Goal: Task Accomplishment & Management: Complete application form

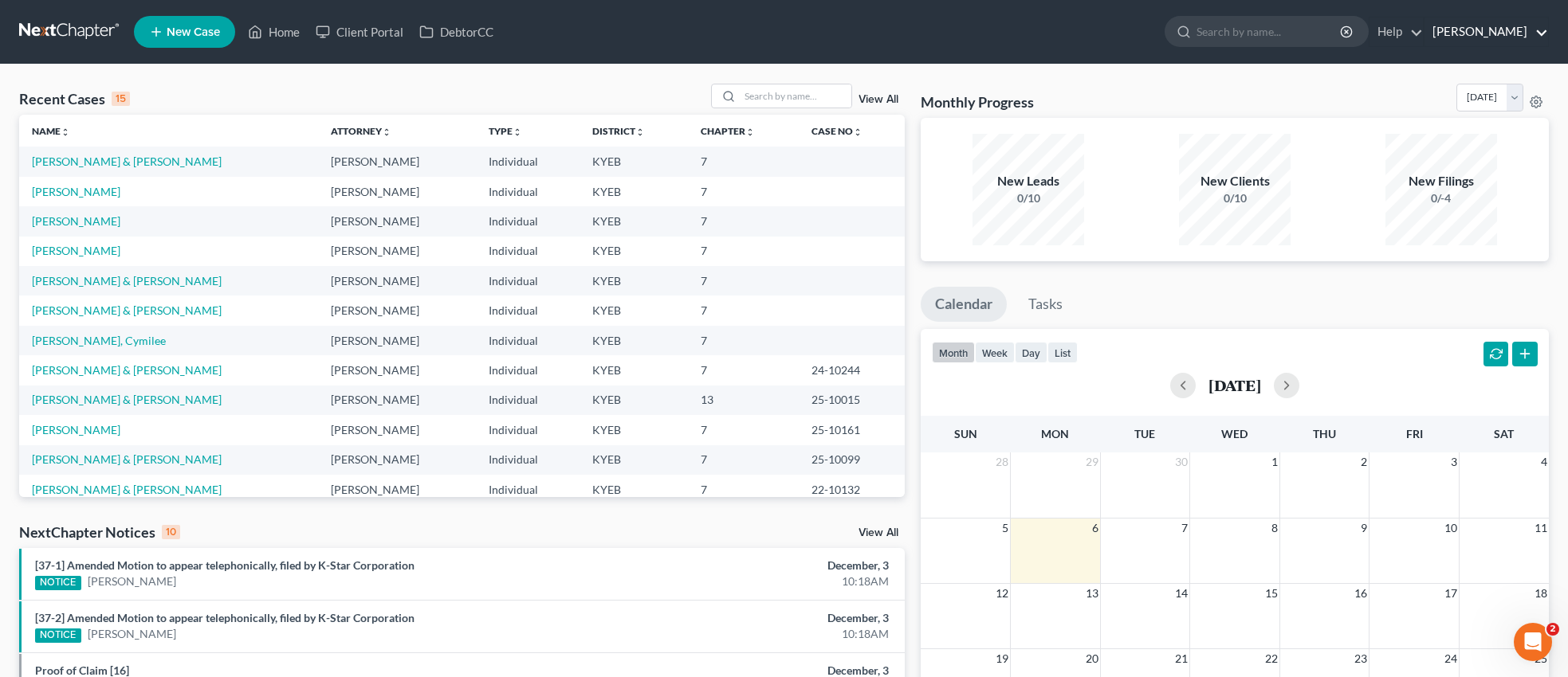
click at [1468, 33] on link "MaLenda S. Haynes" at bounding box center [1486, 32] width 124 height 29
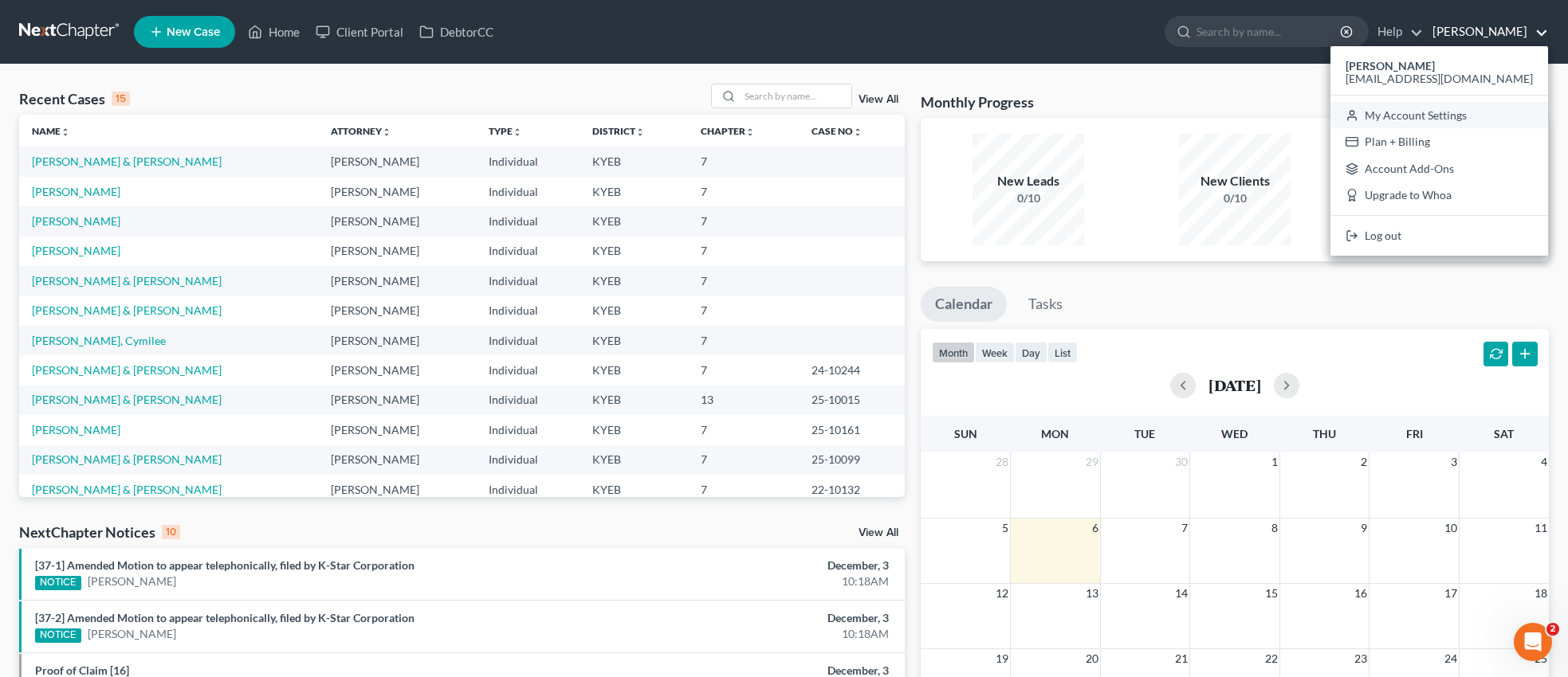
click at [1470, 115] on link "My Account Settings" at bounding box center [1439, 115] width 218 height 27
select select "24"
select select "18"
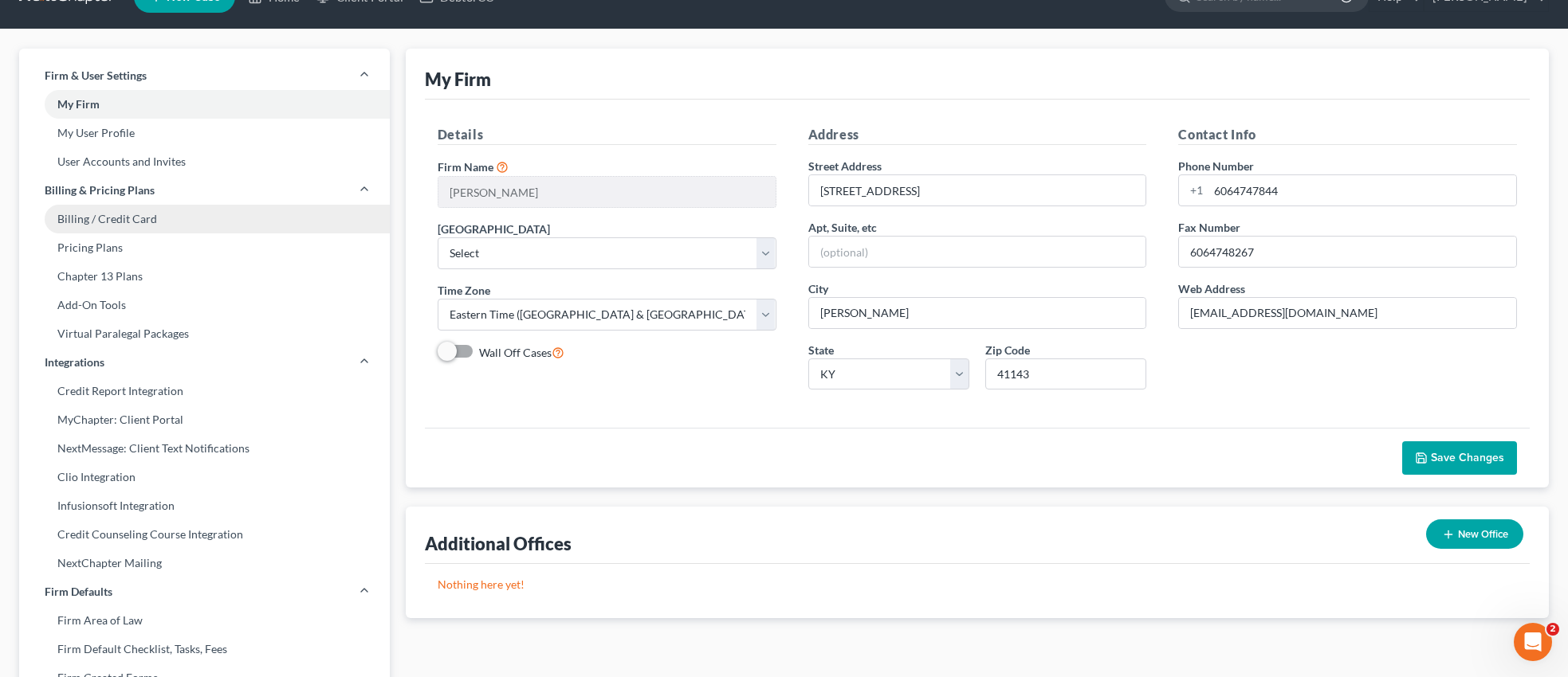
scroll to position [33, 0]
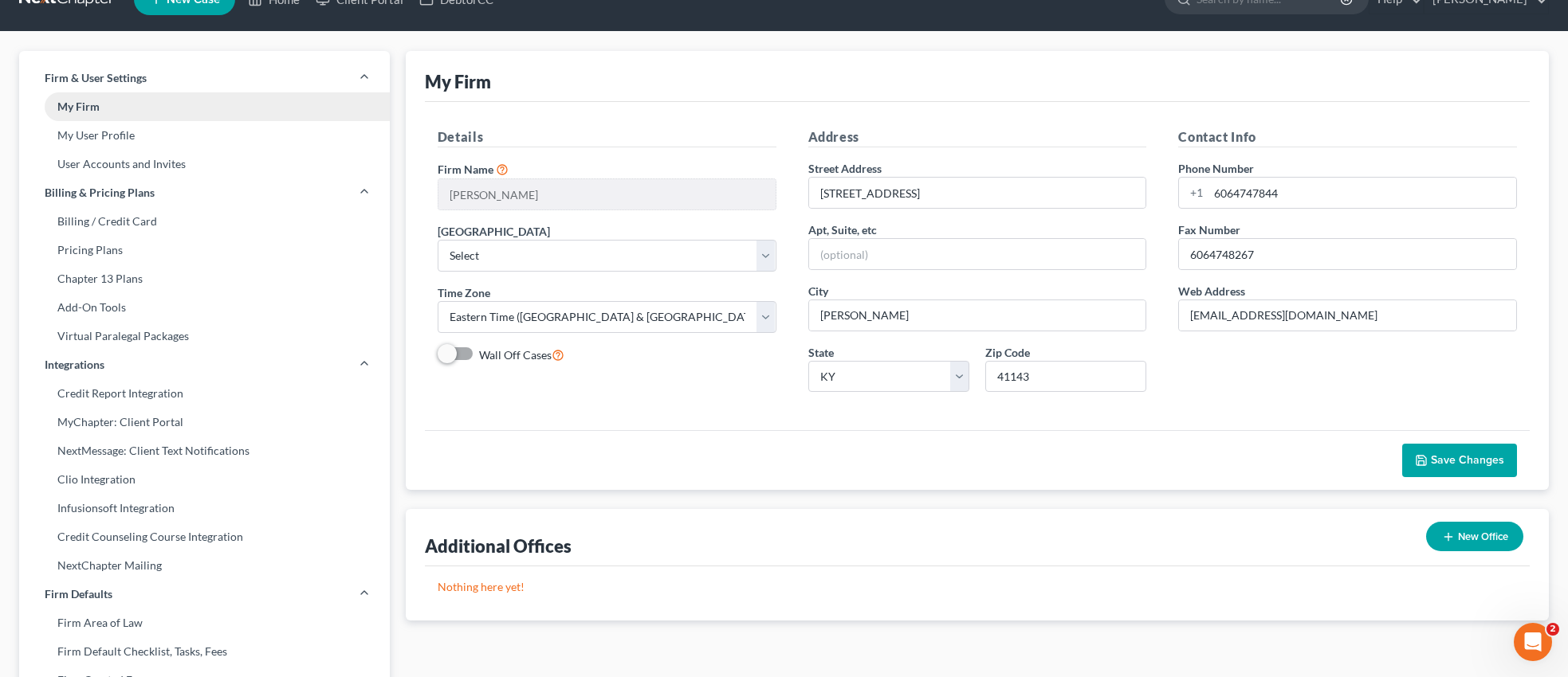
click at [143, 106] on link "My Firm" at bounding box center [204, 107] width 371 height 29
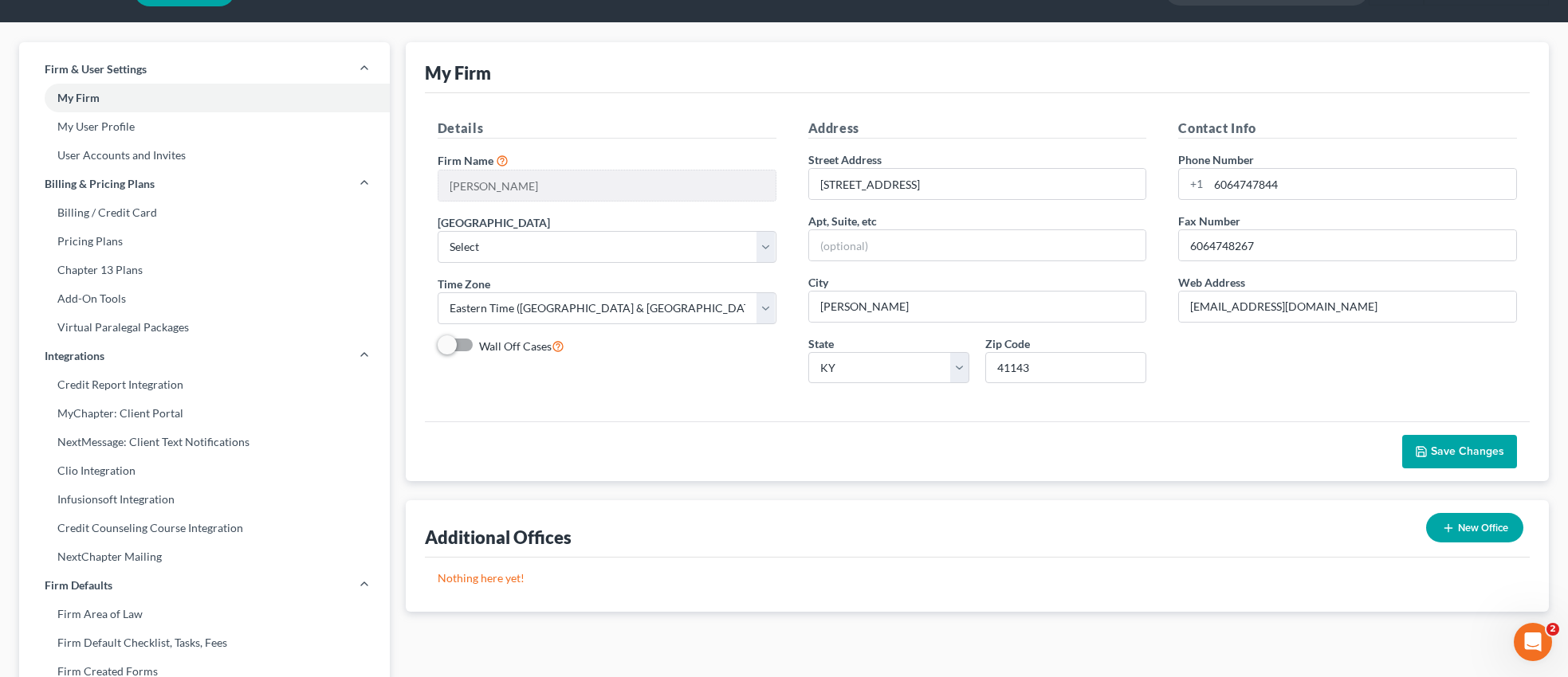
scroll to position [42, 0]
click at [147, 129] on link "My User Profile" at bounding box center [204, 126] width 371 height 29
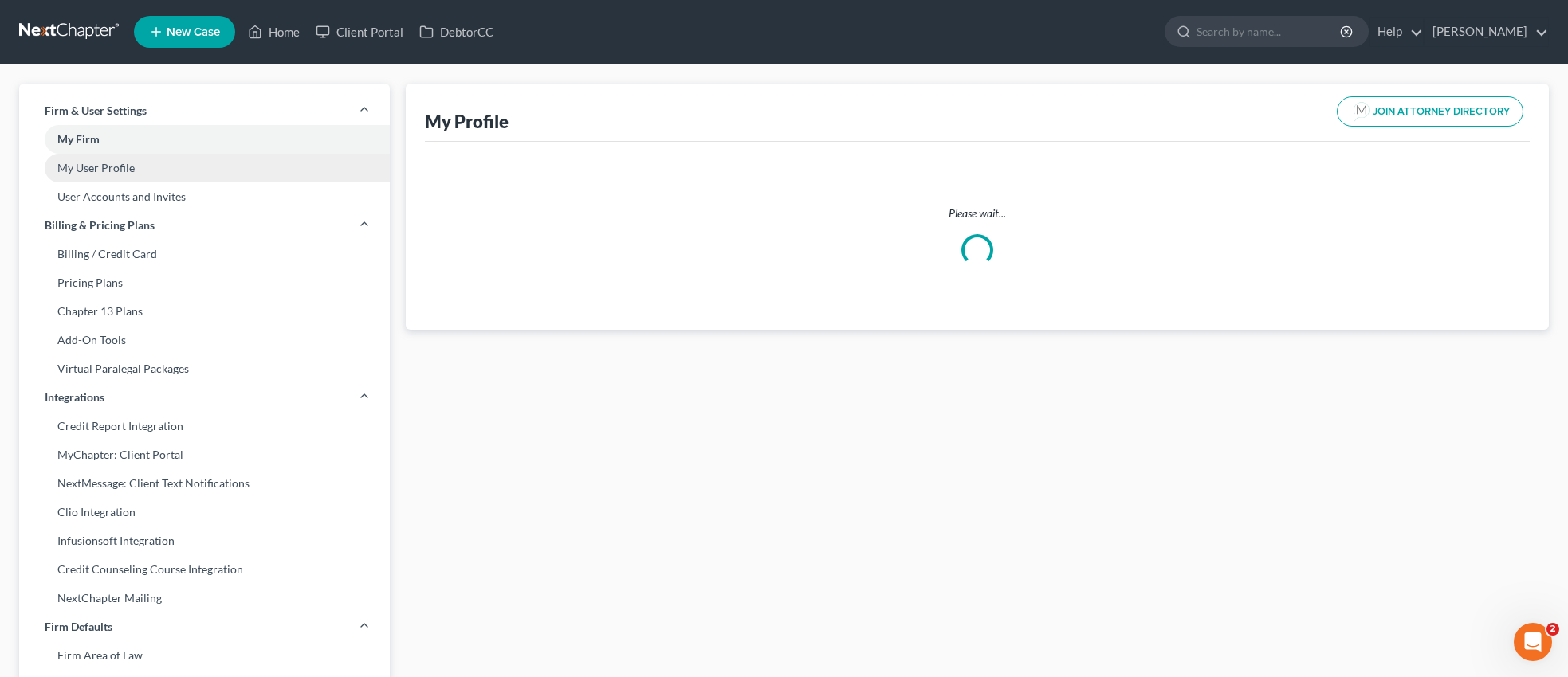
select select "18"
select select "32"
select select "attorney"
select select "0"
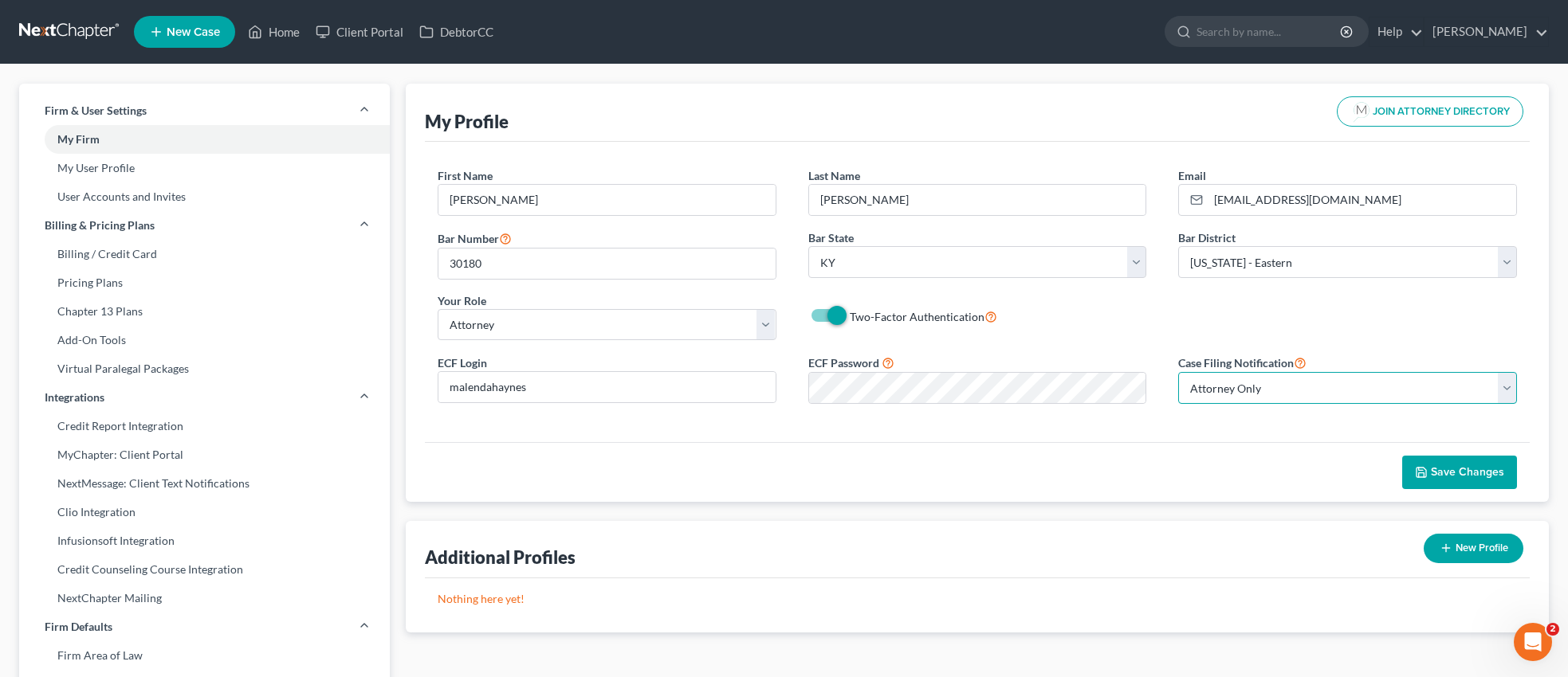
click at [1516, 390] on select "Select Attorney Only Attorney And Other Other Only" at bounding box center [1348, 388] width 339 height 32
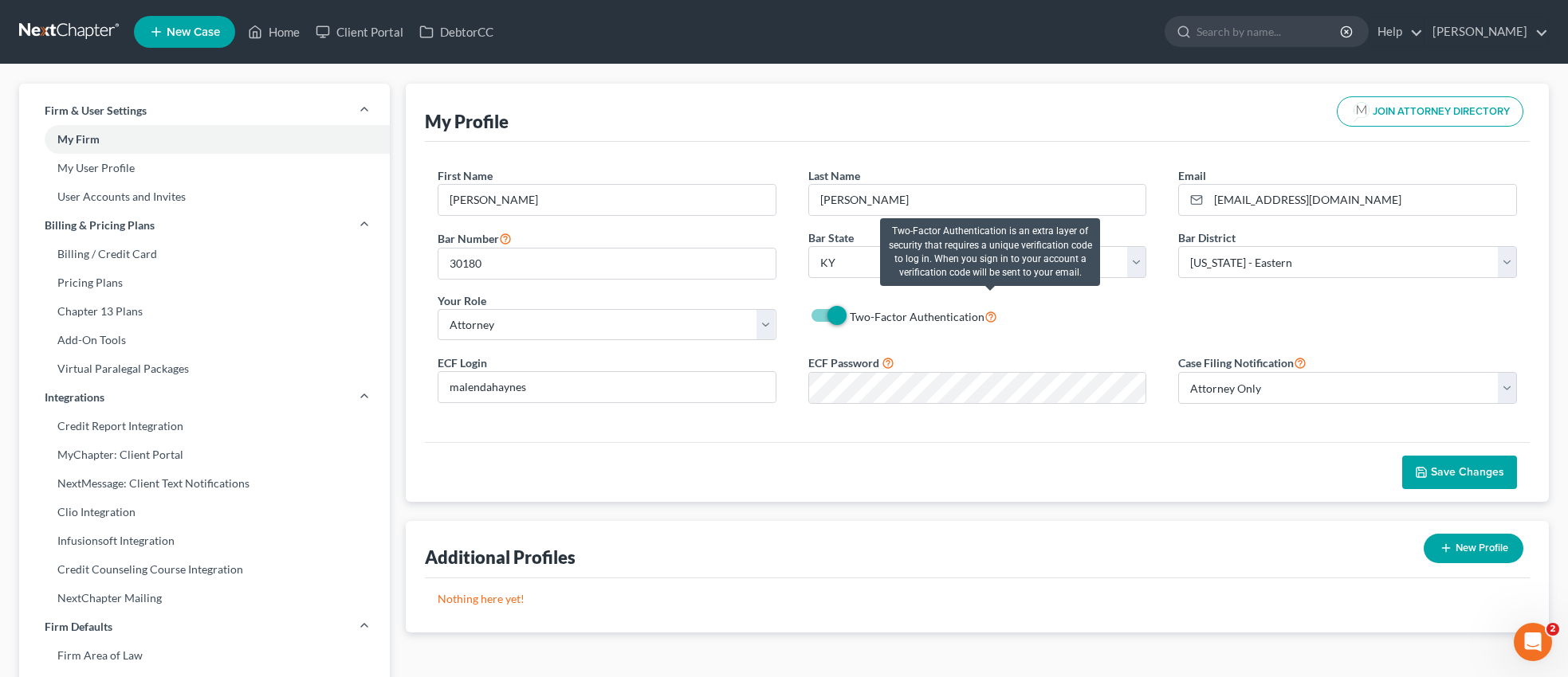
click at [991, 316] on icon at bounding box center [991, 315] width 13 height 15
click at [867, 316] on input "Two-Factor Authentication" at bounding box center [861, 312] width 10 height 10
click at [991, 316] on icon at bounding box center [991, 315] width 13 height 15
click at [867, 316] on input "Two-Factor Authentication" at bounding box center [861, 312] width 10 height 10
checkbox input "true"
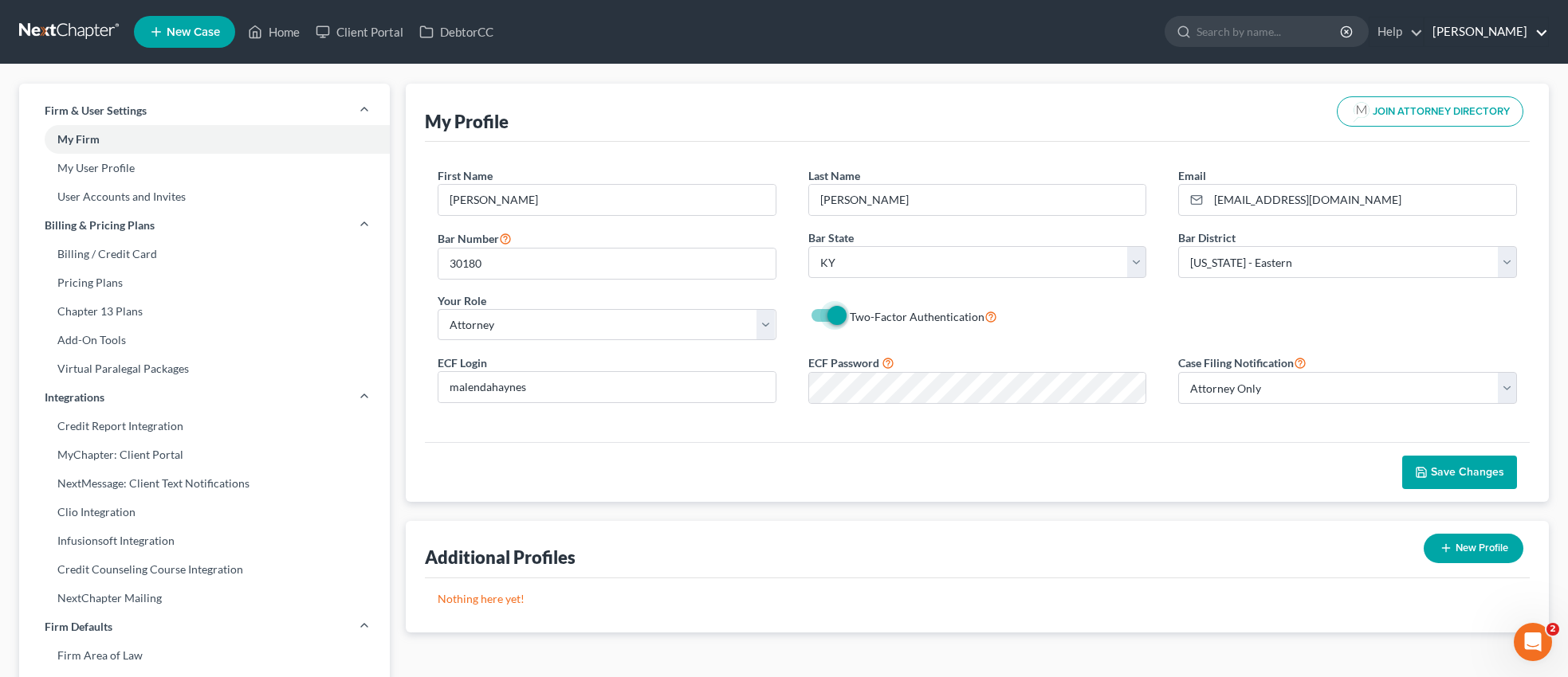
click at [1537, 31] on link "[PERSON_NAME]" at bounding box center [1486, 32] width 124 height 29
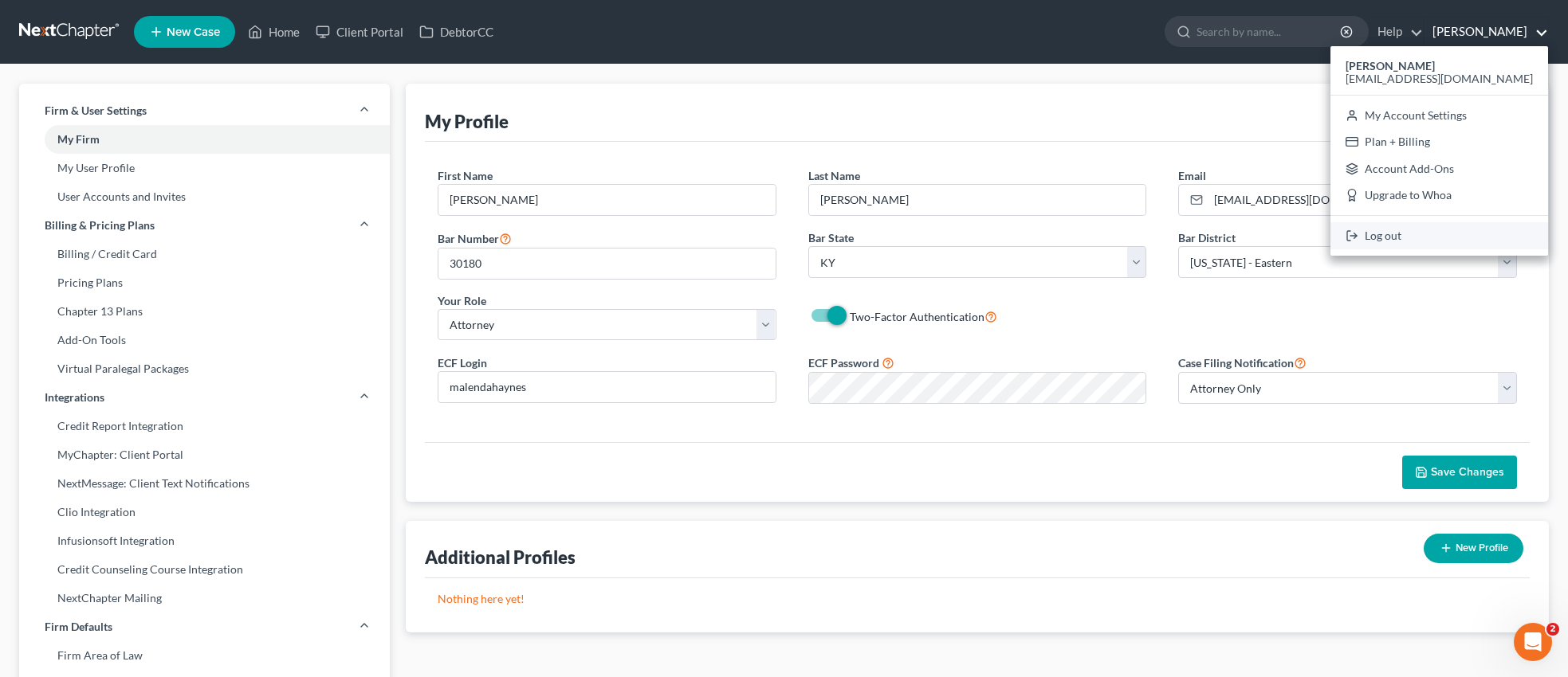
click at [1424, 237] on link "Log out" at bounding box center [1439, 235] width 218 height 27
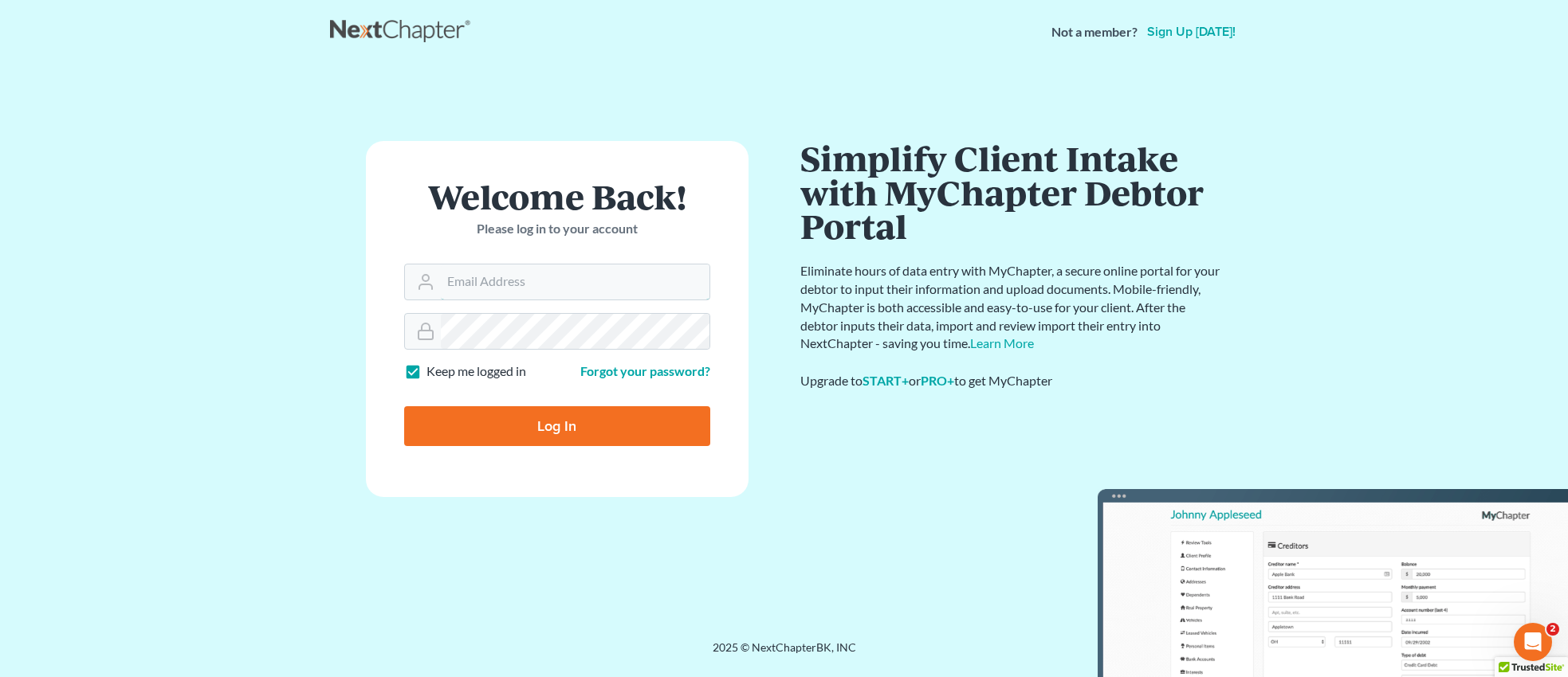
type input "[EMAIL_ADDRESS][DOMAIN_NAME]"
click at [569, 426] on input "Log In" at bounding box center [558, 426] width 306 height 40
type input "Thinking..."
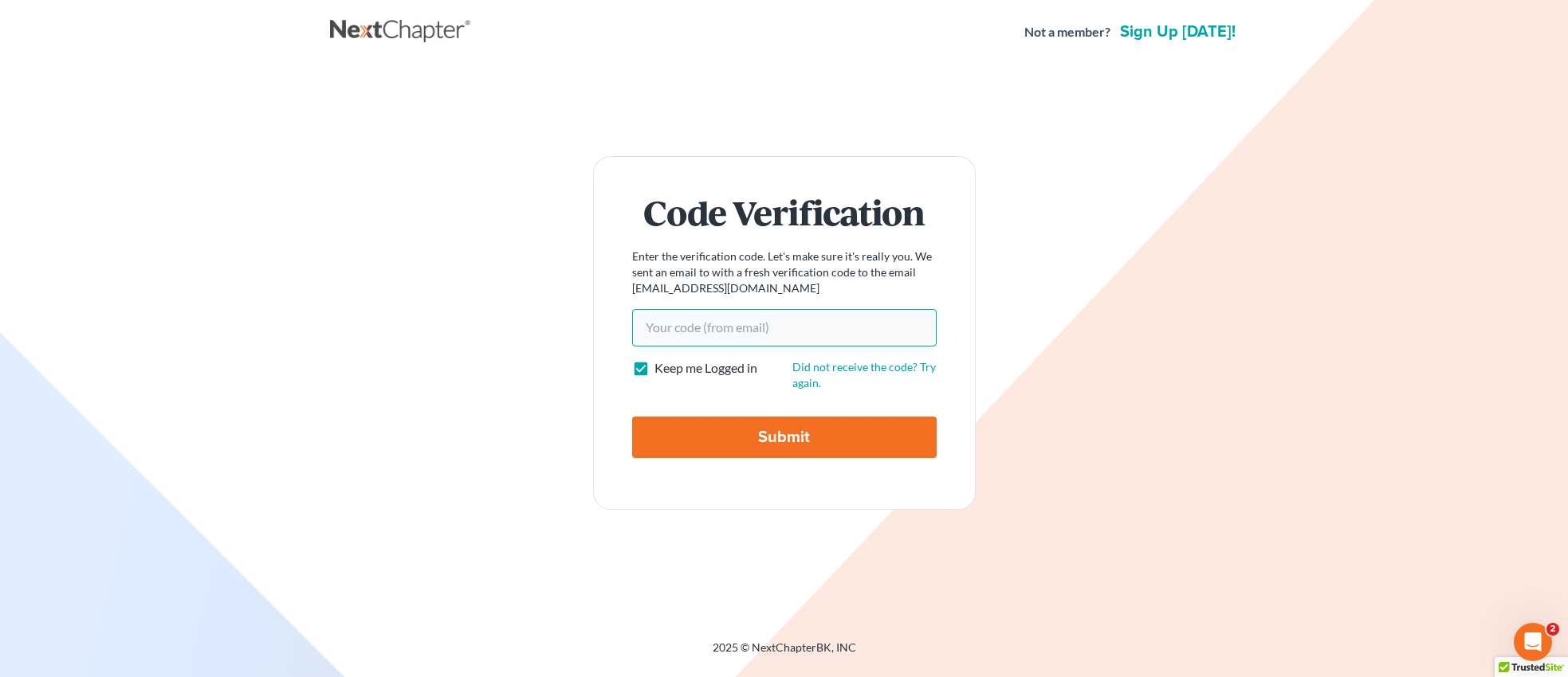
click at [755, 329] on input "Your code(from email)" at bounding box center [784, 327] width 305 height 37
type input "0"
type input "O"
type input "0cdc0b"
click at [794, 438] on input "Submit" at bounding box center [784, 438] width 305 height 42
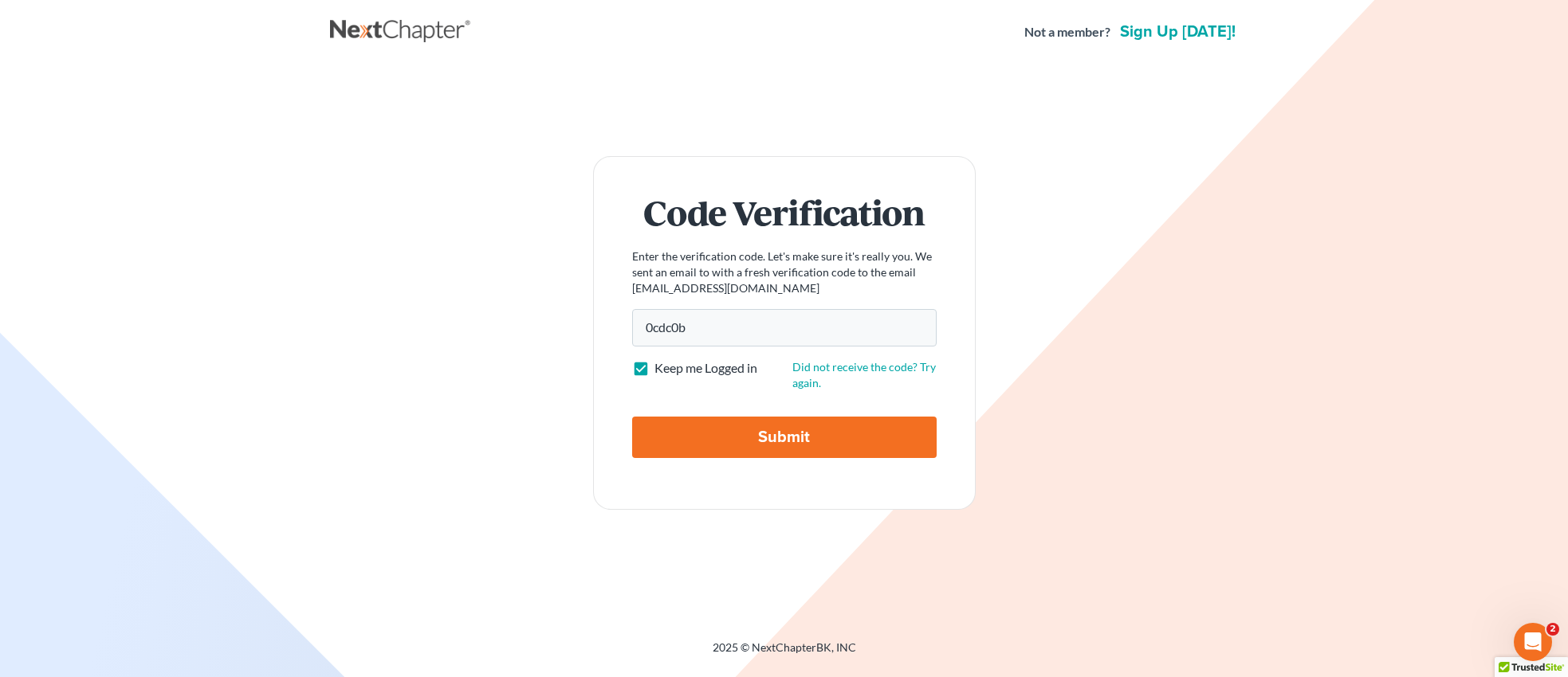
type input "Thinking..."
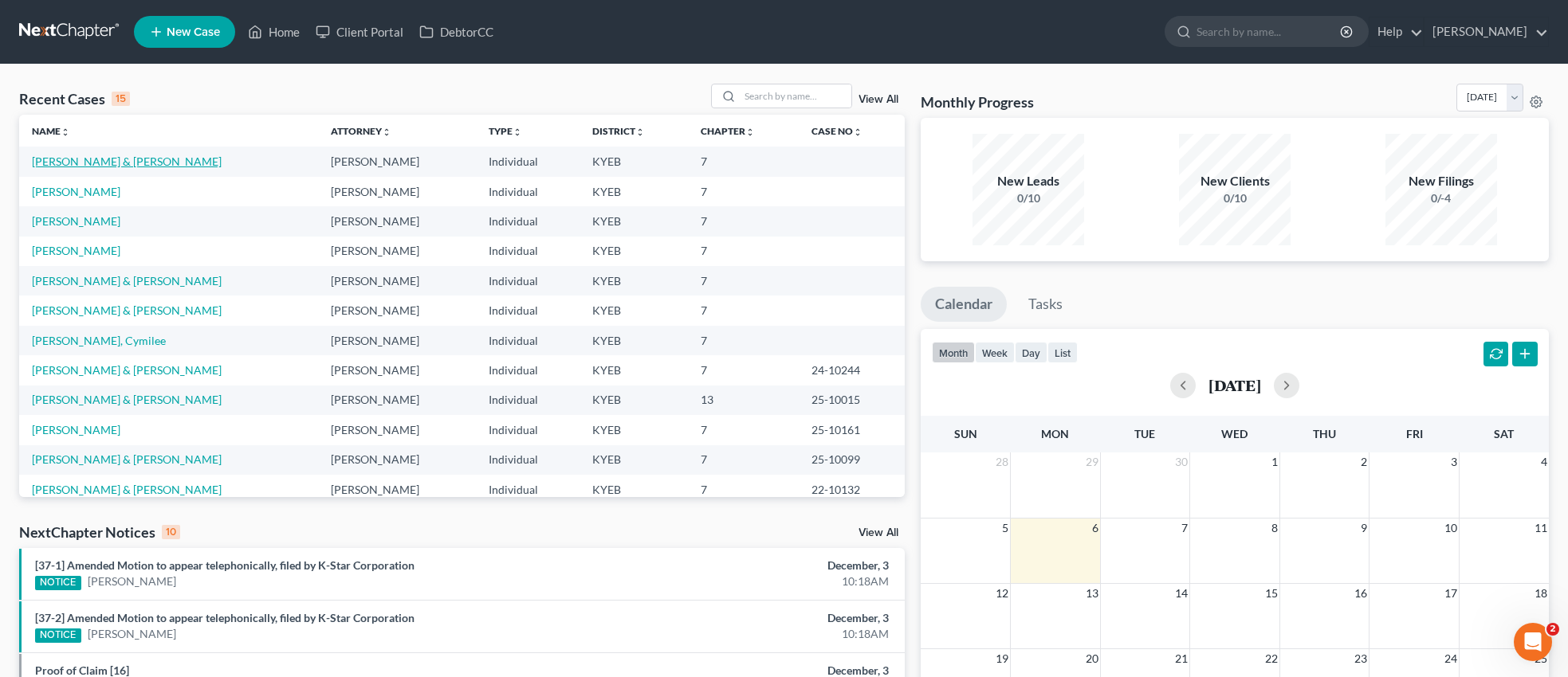
click at [118, 163] on link "[PERSON_NAME] & [PERSON_NAME]" at bounding box center [127, 161] width 190 height 14
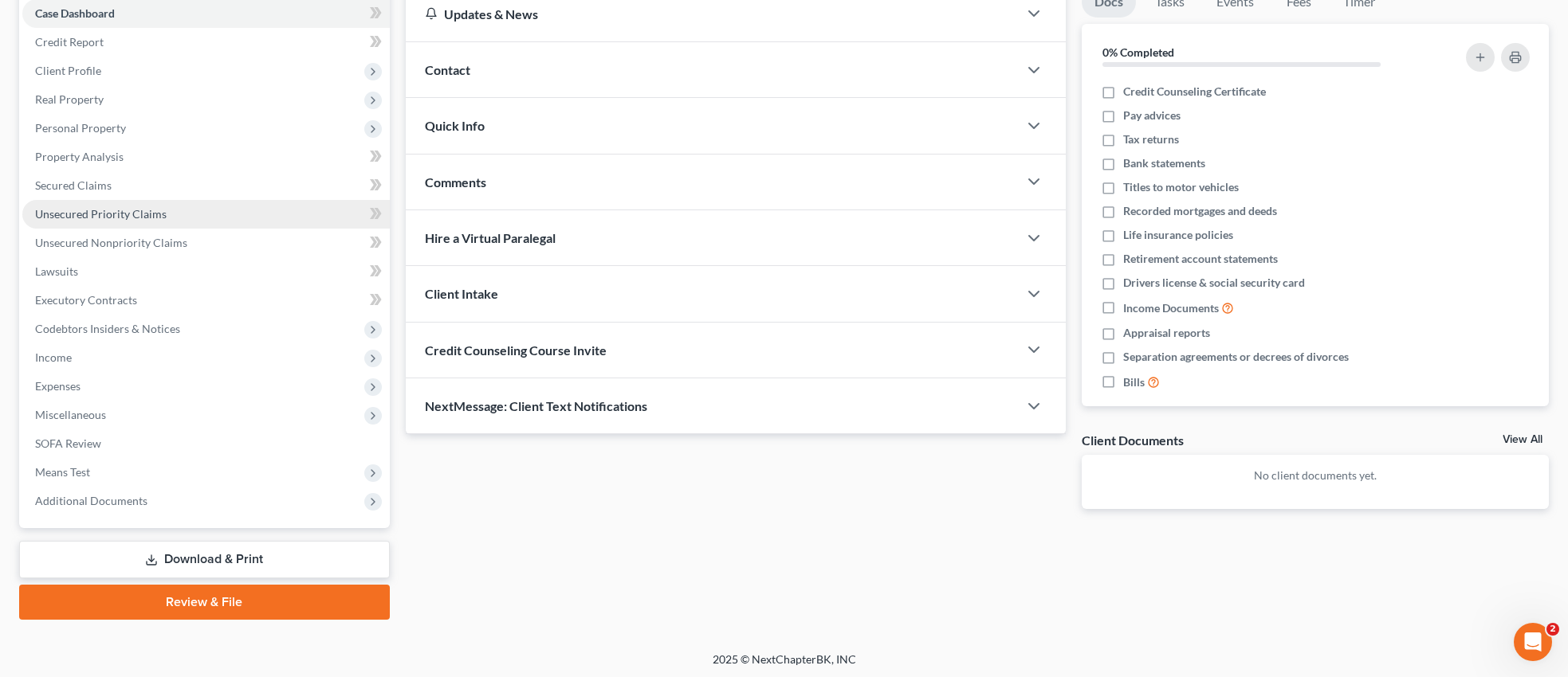
scroll to position [168, 0]
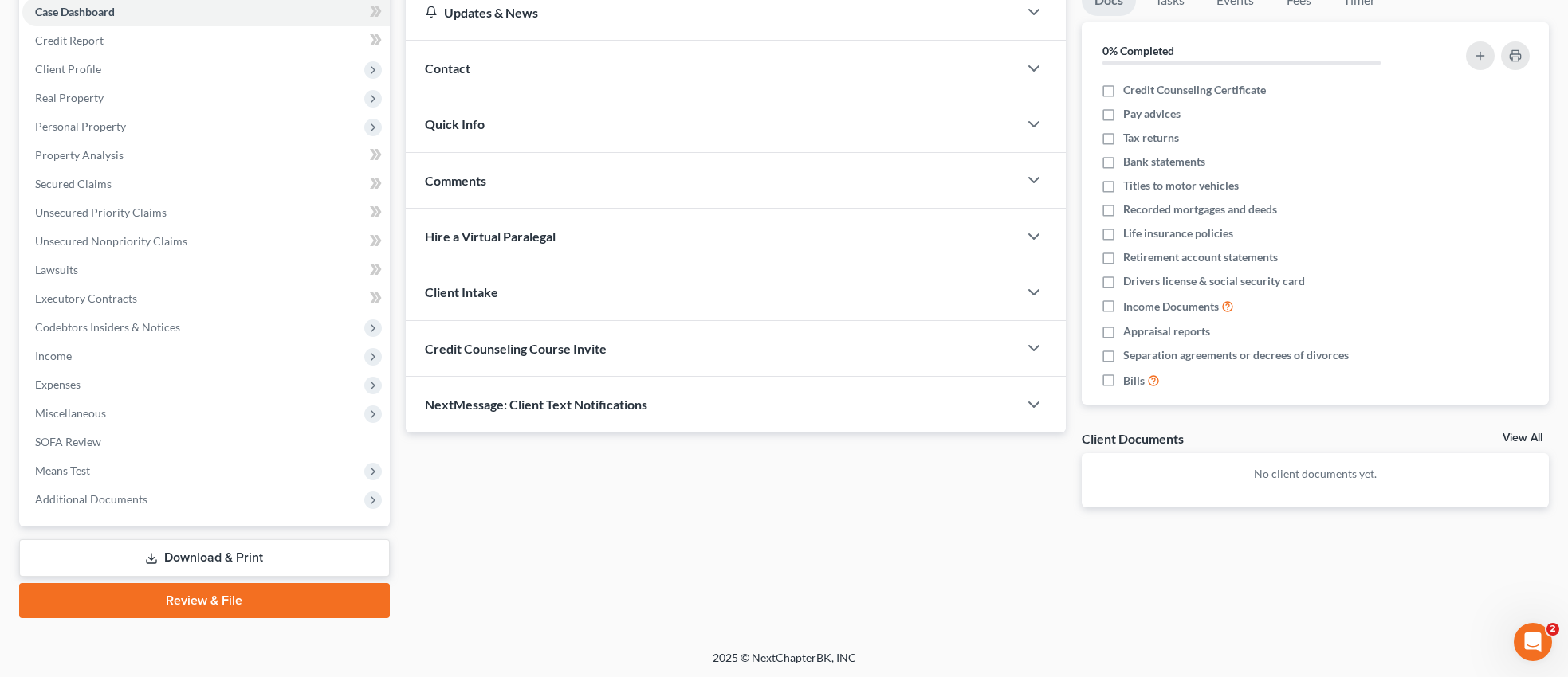
click at [233, 595] on link "Review & File" at bounding box center [204, 600] width 371 height 35
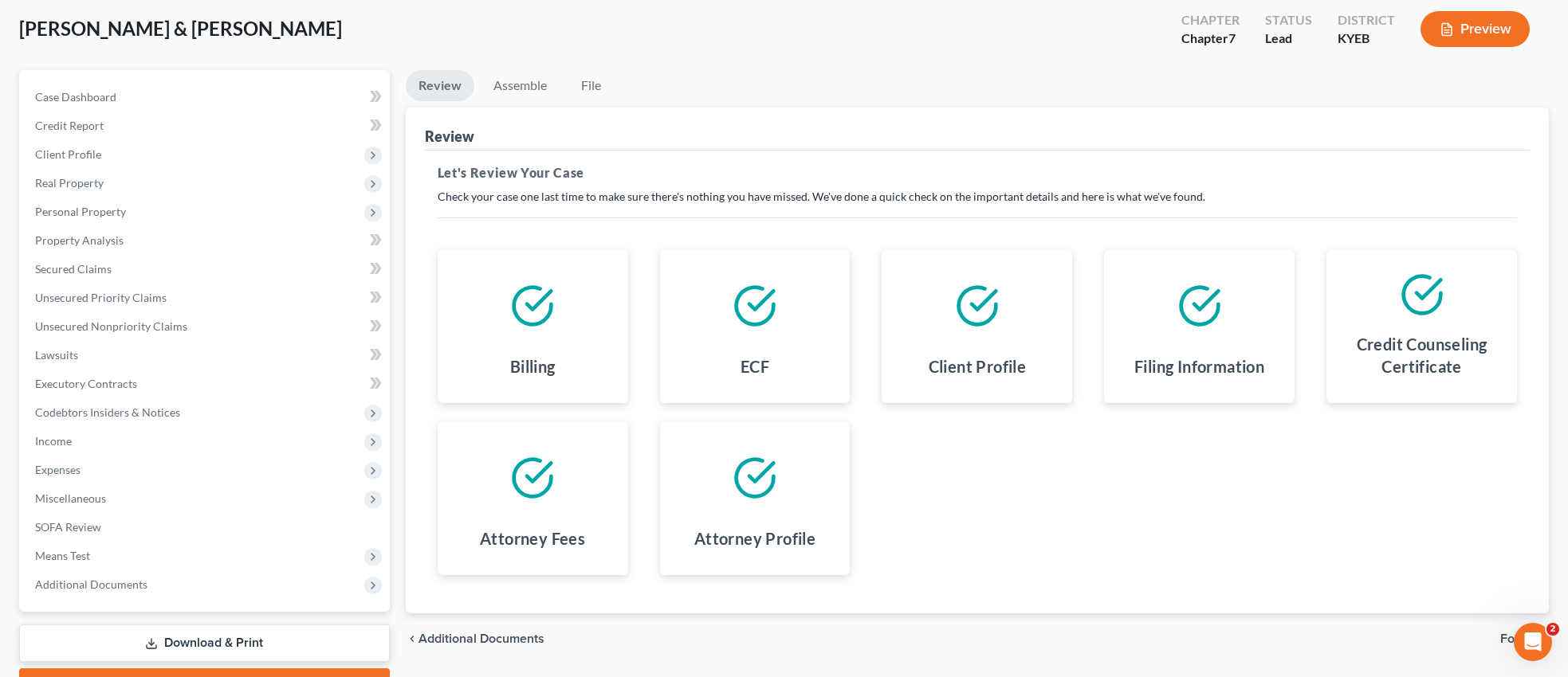
scroll to position [84, 0]
click at [535, 85] on link "Assemble" at bounding box center [520, 84] width 79 height 31
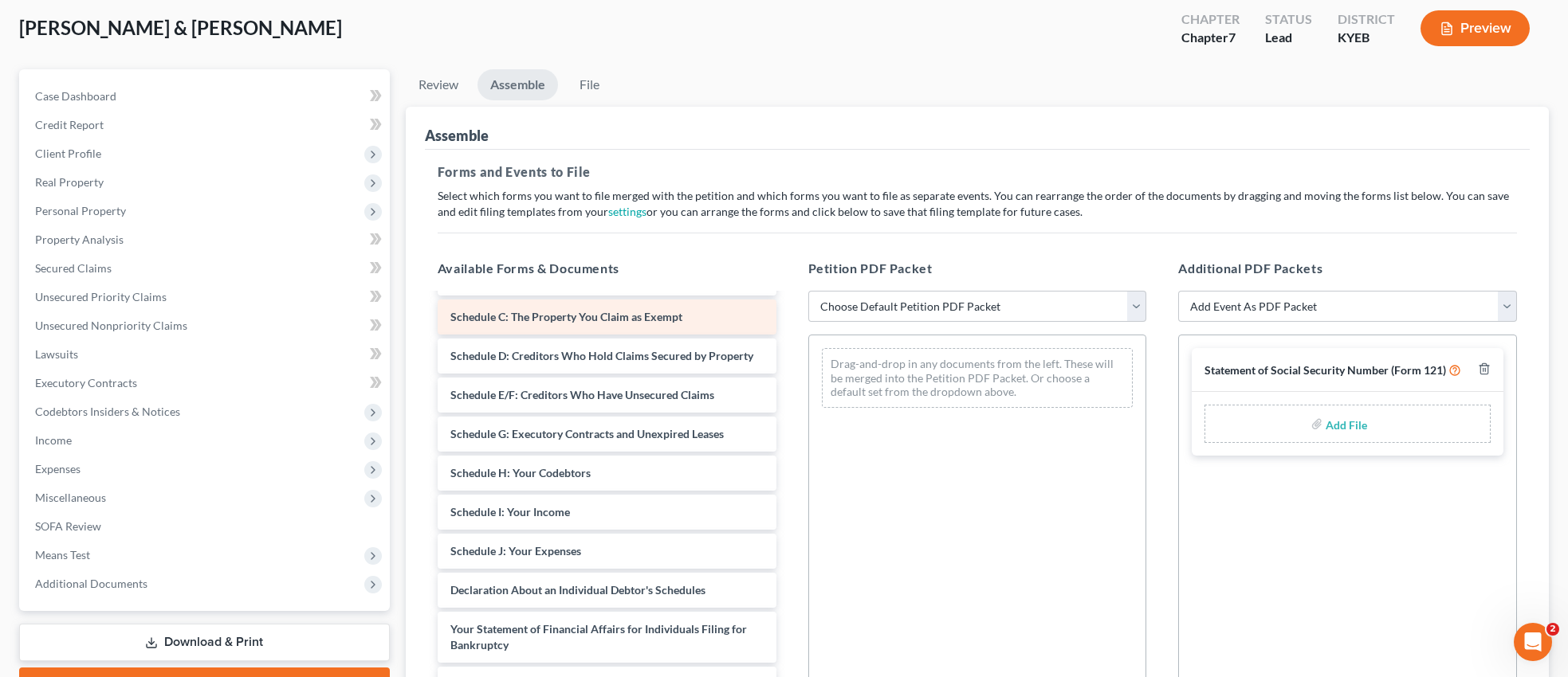
scroll to position [316, 0]
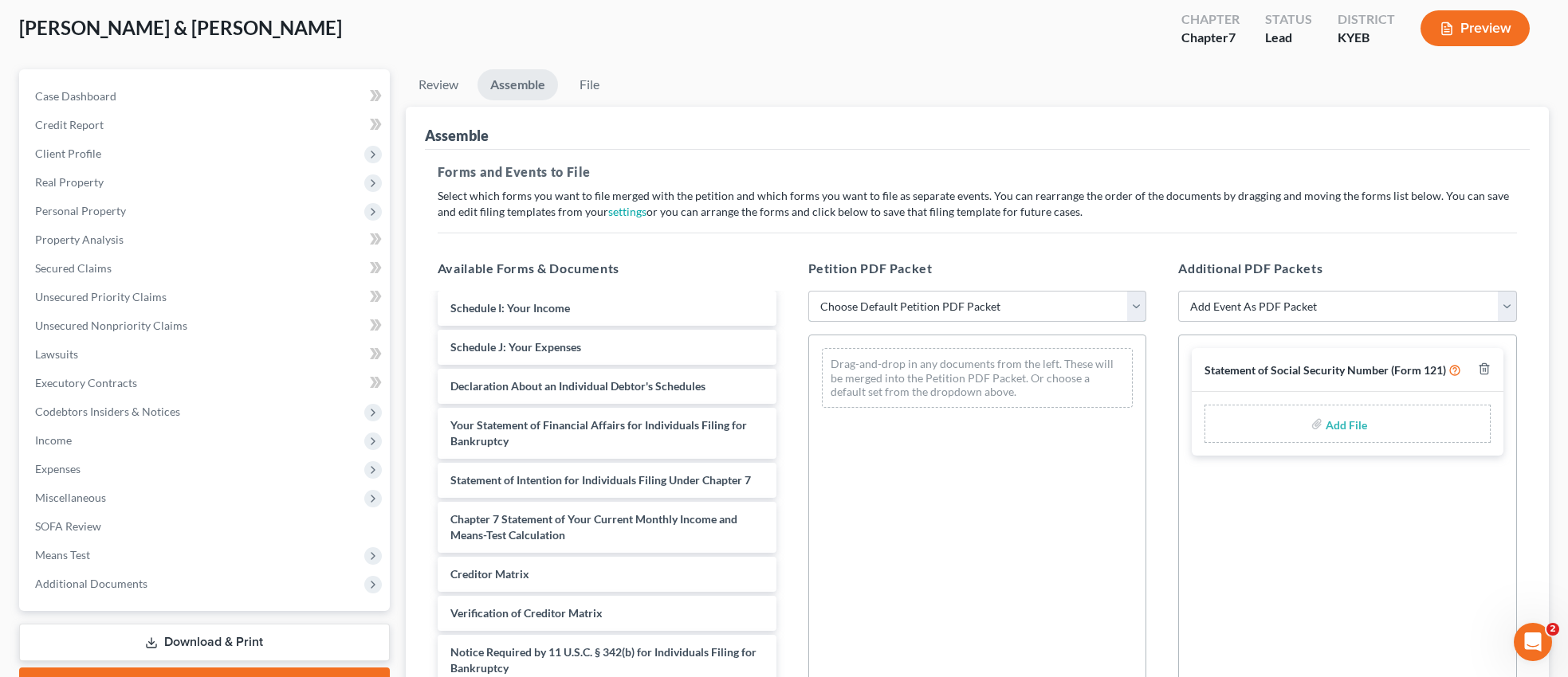
click at [1135, 308] on select "Choose Default Petition PDF Packet Complete Bankruptcy Petition (all forms and …" at bounding box center [978, 306] width 339 height 32
select select "0"
click at [809, 291] on select "Choose Default Petition PDF Packet Complete Bankruptcy Petition (all forms and …" at bounding box center [978, 306] width 339 height 32
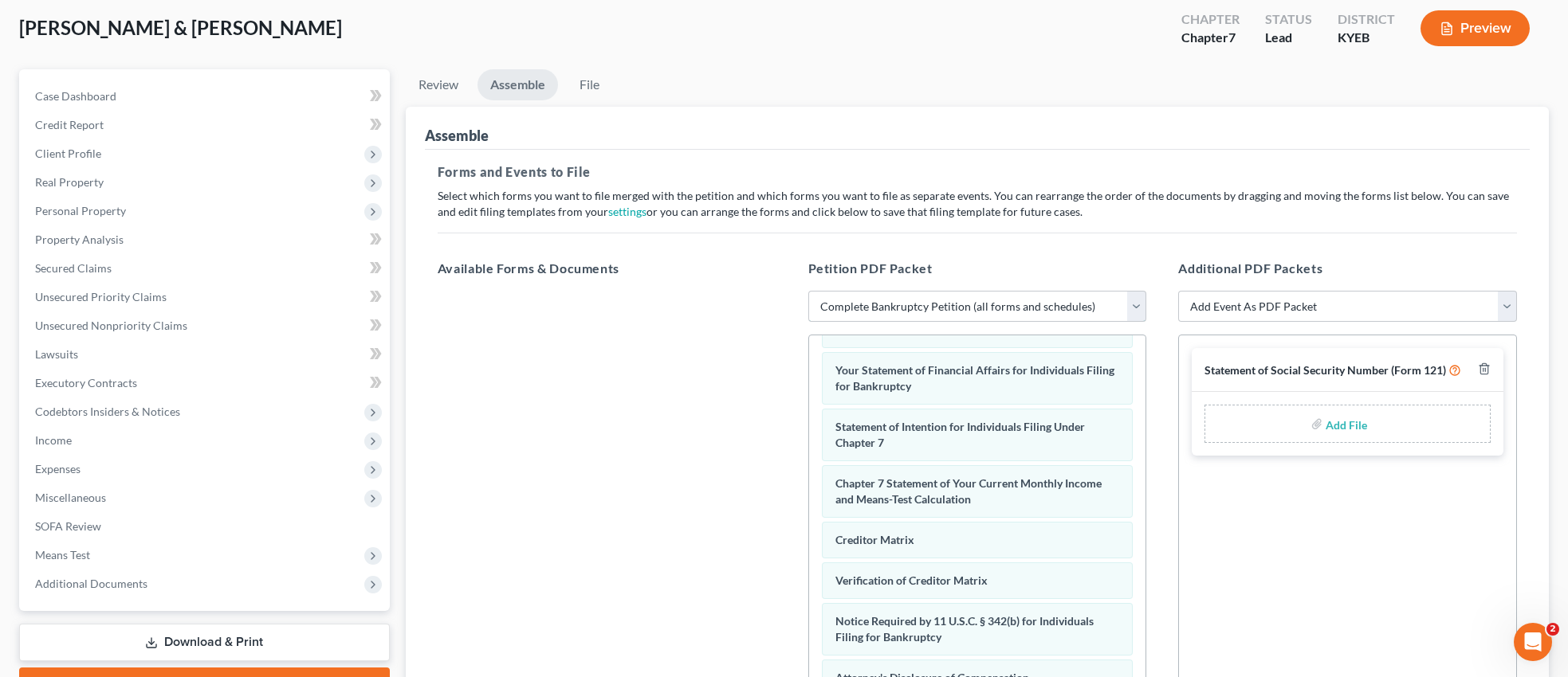
scroll to position [322, 0]
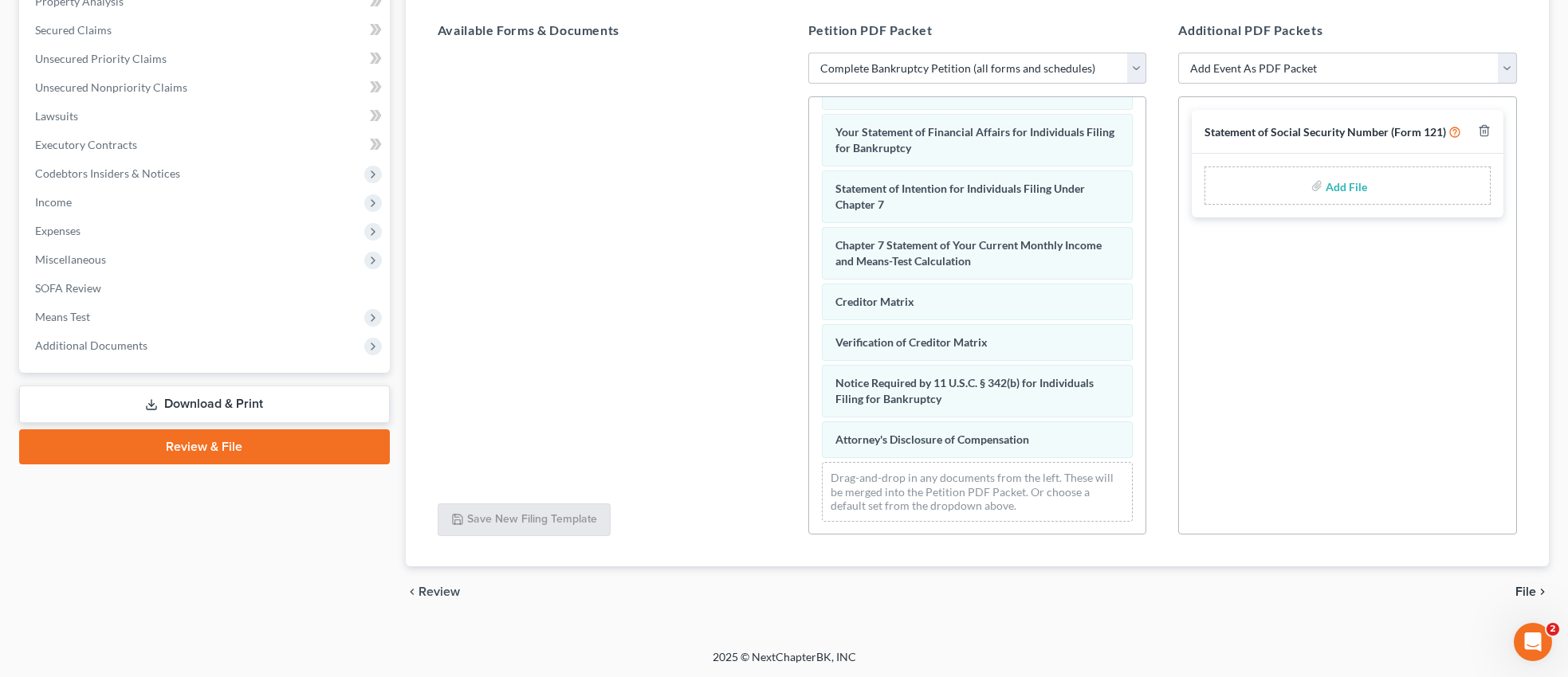
click at [1525, 589] on span "File" at bounding box center [1525, 592] width 21 height 13
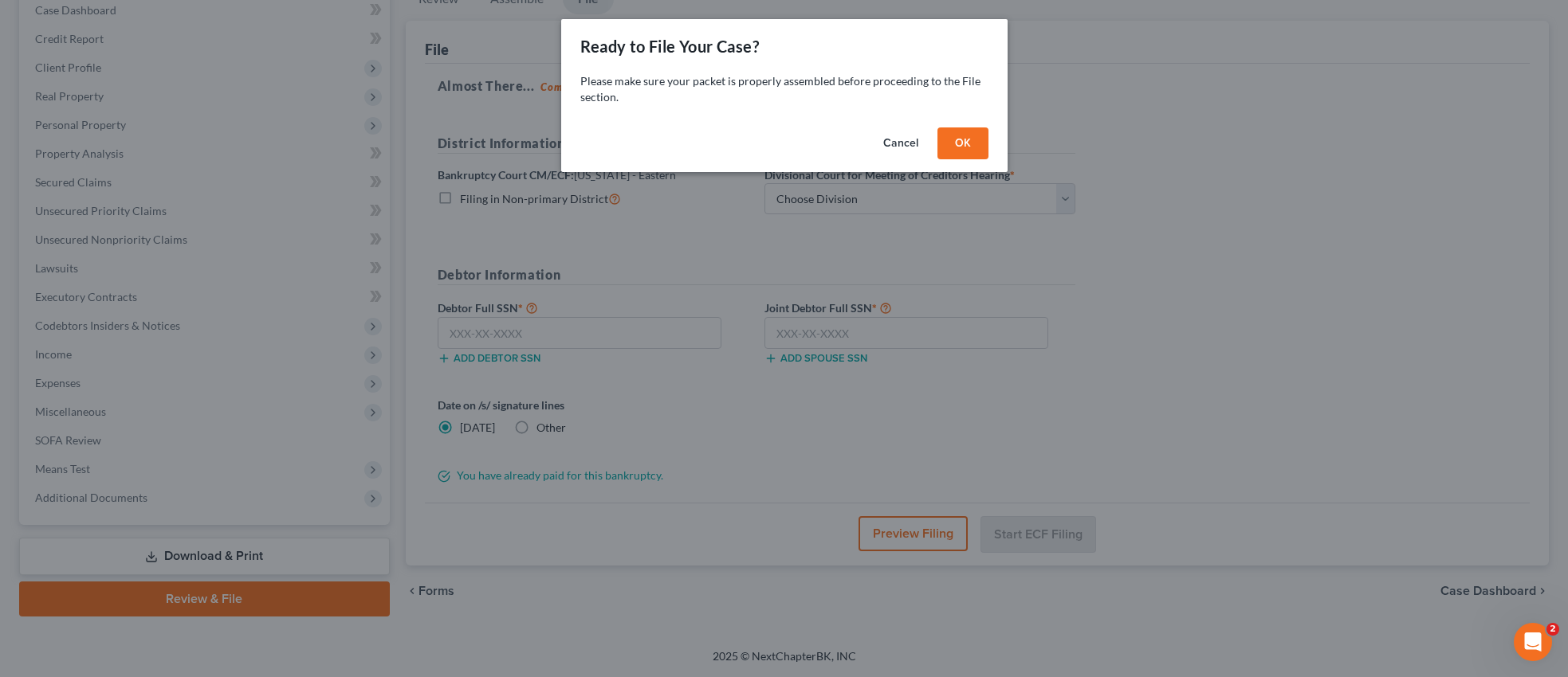
scroll to position [169, 0]
click at [966, 140] on button "OK" at bounding box center [963, 143] width 51 height 32
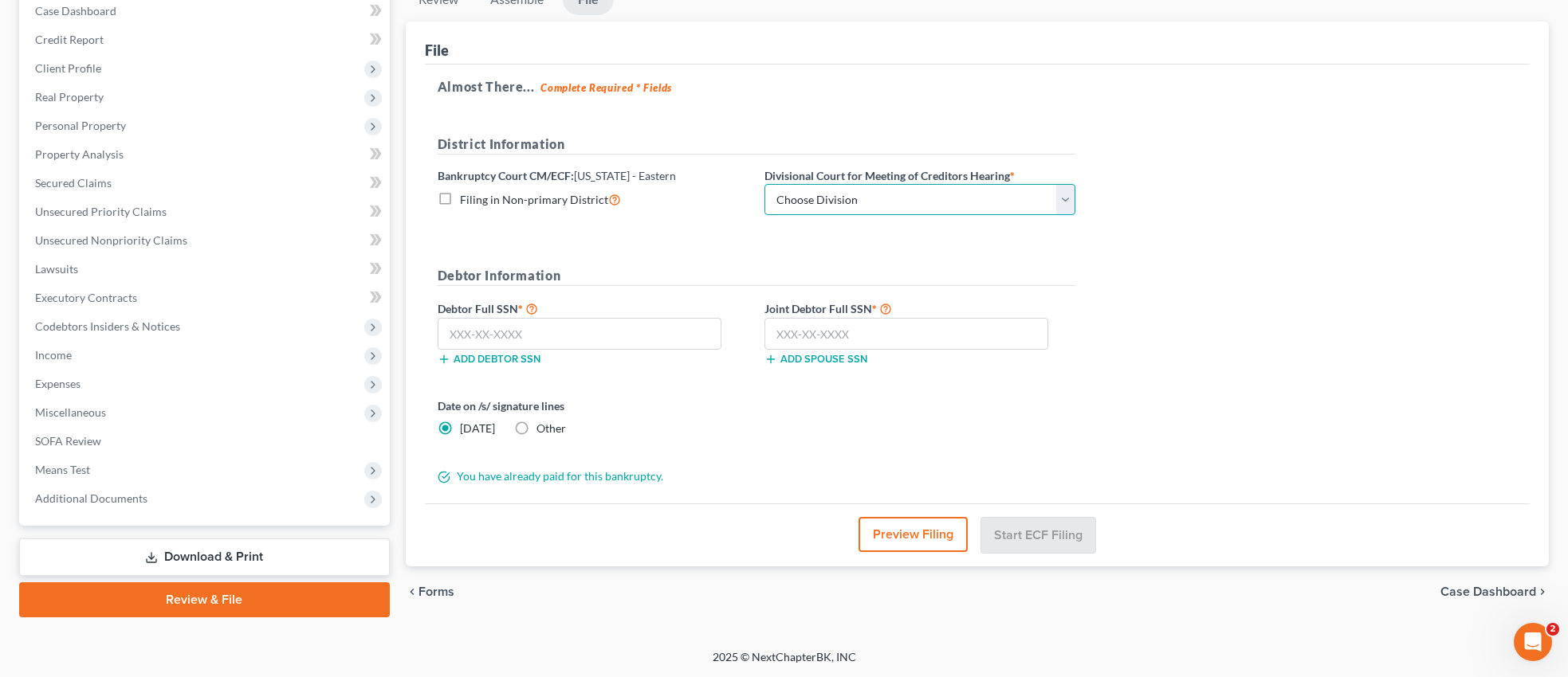
click at [1064, 198] on select "Choose Division Ashland [GEOGRAPHIC_DATA] [GEOGRAPHIC_DATA] [GEOGRAPHIC_DATA] […" at bounding box center [919, 200] width 310 height 32
select select "0"
click at [764, 184] on select "Choose Division Ashland [GEOGRAPHIC_DATA] [GEOGRAPHIC_DATA] [GEOGRAPHIC_DATA] […" at bounding box center [919, 200] width 310 height 32
click at [563, 331] on input "text" at bounding box center [579, 334] width 284 height 32
click at [1478, 535] on div "Preview Filing Start ECF Filing" at bounding box center [978, 536] width 1105 height 63
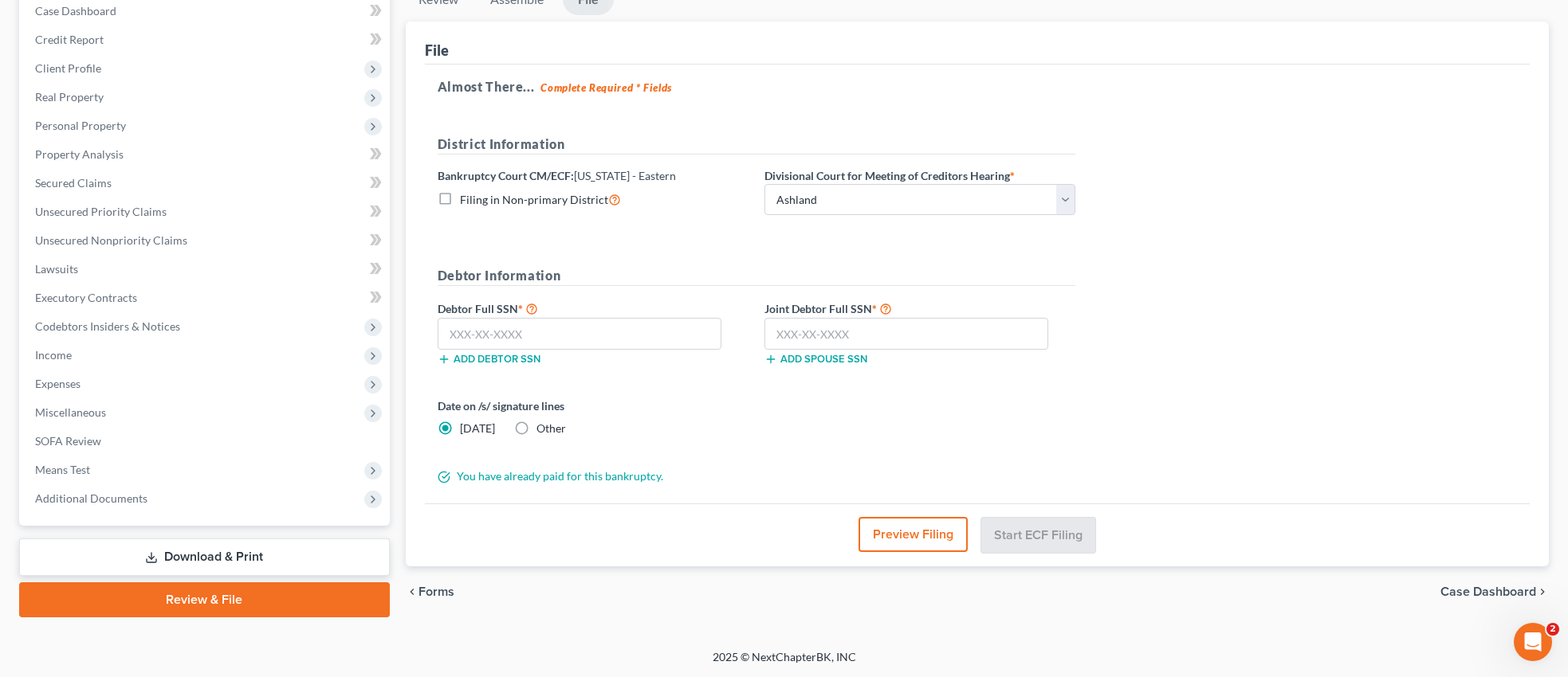
scroll to position [0, 0]
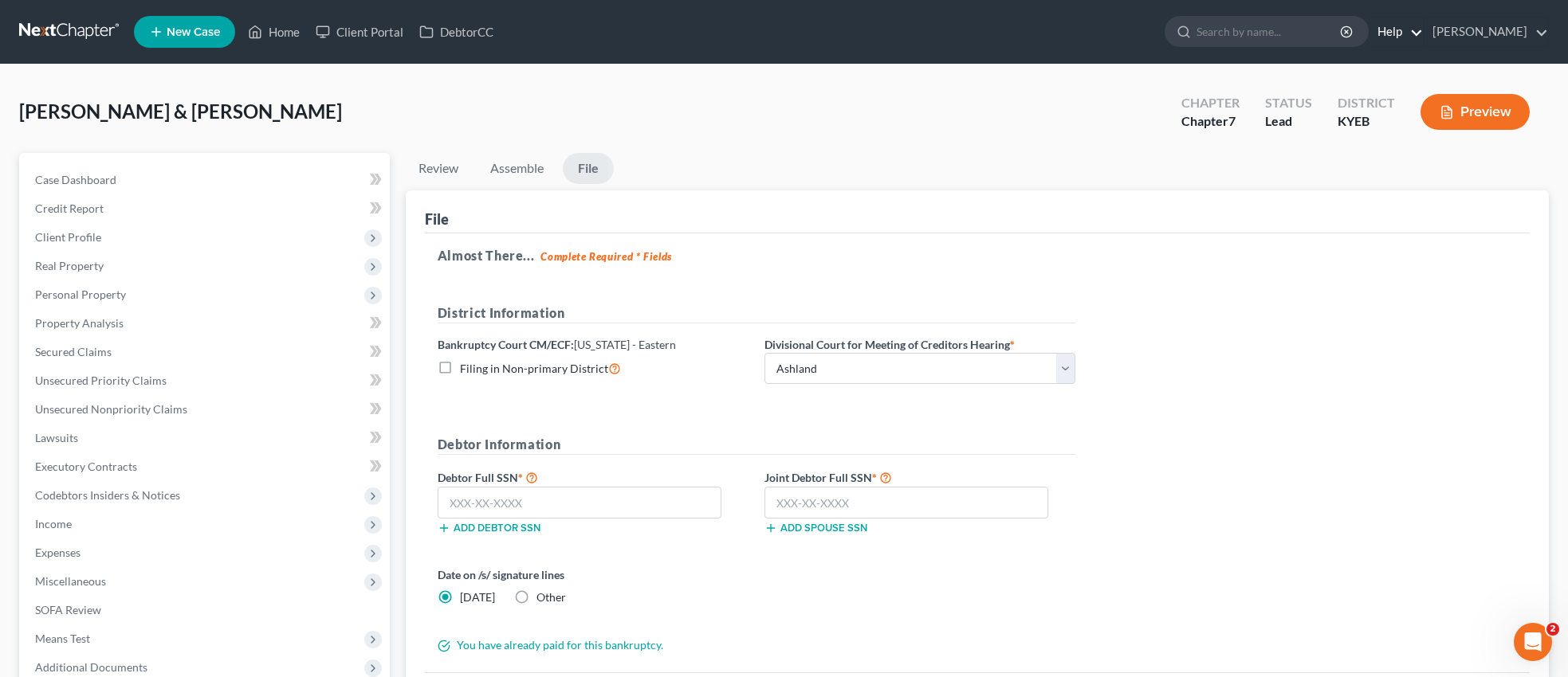
click at [1406, 35] on link "Help" at bounding box center [1396, 32] width 53 height 29
click at [1363, 64] on link "Help Center" at bounding box center [1359, 65] width 127 height 27
